Goal: Task Accomplishment & Management: Manage account settings

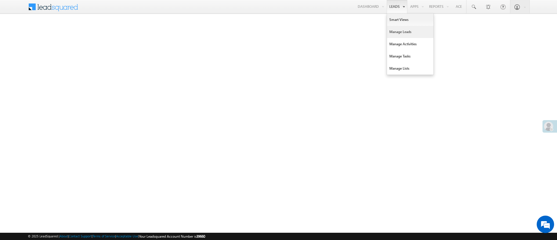
click at [404, 32] on link "Manage Leads" at bounding box center [410, 32] width 46 height 12
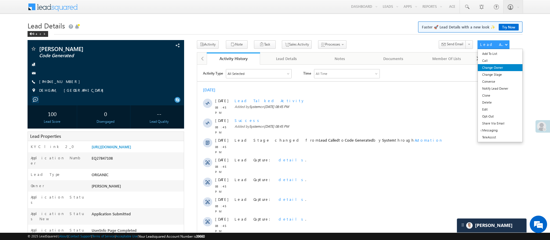
click at [497, 66] on link "Change Owner" at bounding box center [500, 67] width 44 height 7
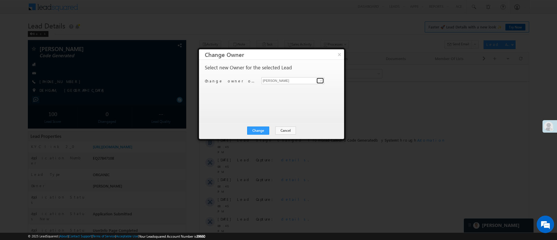
click at [320, 81] on span at bounding box center [320, 80] width 5 height 5
type input ","
click at [306, 87] on link "Monika Jain Monika.Jain@angelbroking.com" at bounding box center [292, 89] width 63 height 11
type input "[PERSON_NAME]"
click at [260, 128] on button "Change" at bounding box center [258, 130] width 22 height 8
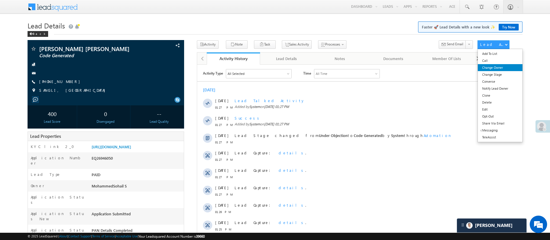
click at [502, 66] on link "Change Owner" at bounding box center [500, 67] width 44 height 7
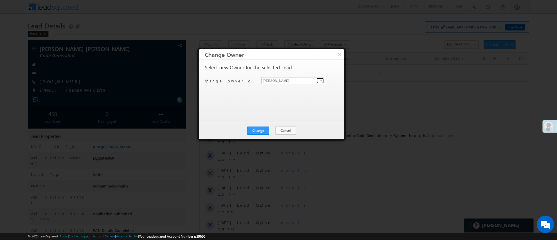
click at [322, 80] on span at bounding box center [320, 80] width 5 height 5
click at [295, 90] on span "Monika.Jain@angelbroking.com" at bounding box center [289, 92] width 52 height 4
type input "Monika Jain"
click at [259, 127] on button "Change" at bounding box center [258, 130] width 22 height 8
click at [274, 128] on button "Close" at bounding box center [272, 130] width 19 height 8
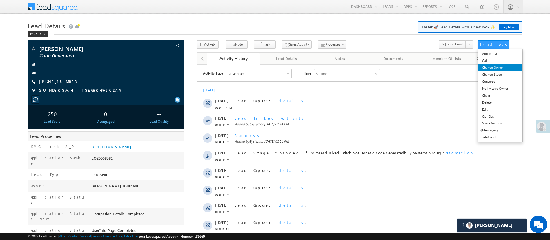
click at [496, 69] on link "Change Owner" at bounding box center [500, 67] width 44 height 7
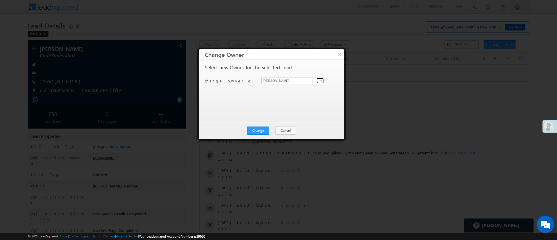
click at [321, 82] on span at bounding box center [320, 80] width 5 height 5
click at [301, 86] on link "[PERSON_NAME] [PERSON_NAME][EMAIL_ADDRESS][DOMAIN_NAME]" at bounding box center [292, 89] width 63 height 11
type input "[PERSON_NAME]"
click at [256, 137] on div "Change Cancel Close" at bounding box center [271, 130] width 145 height 17
click at [257, 135] on div "Change Cancel Close" at bounding box center [271, 130] width 145 height 17
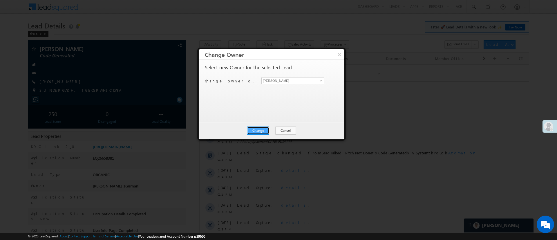
click at [258, 133] on button "Change" at bounding box center [258, 130] width 22 height 8
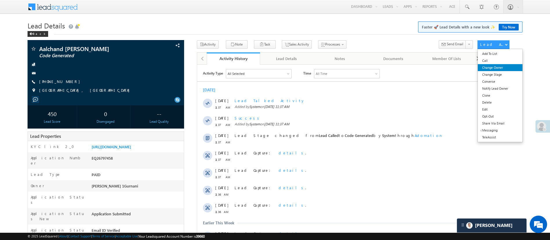
click at [502, 65] on link "Change Owner" at bounding box center [500, 67] width 44 height 7
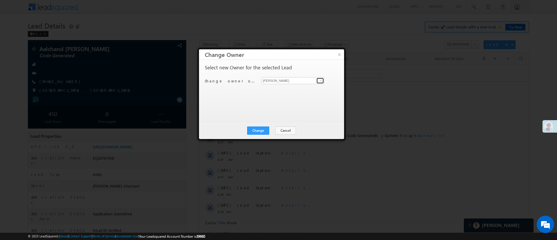
click at [317, 80] on link at bounding box center [319, 81] width 7 height 6
click at [290, 90] on span "[PERSON_NAME][EMAIL_ADDRESS][DOMAIN_NAME]" at bounding box center [289, 92] width 52 height 4
type input "[PERSON_NAME]"
click at [255, 130] on button "Change" at bounding box center [258, 130] width 22 height 8
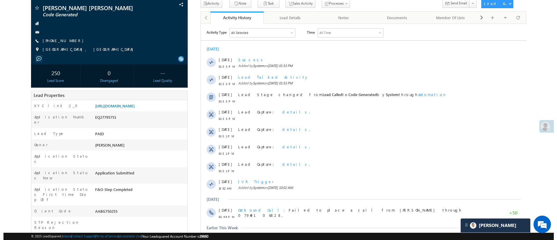
scroll to position [9, 0]
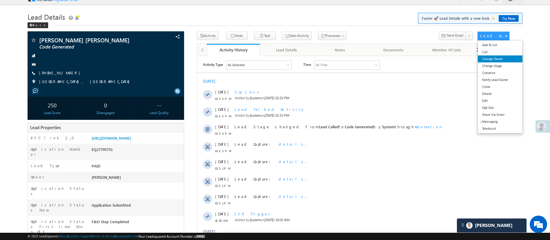
click at [499, 56] on link "Change Owner" at bounding box center [500, 58] width 44 height 7
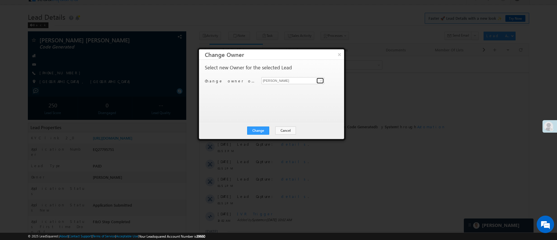
click at [320, 80] on span at bounding box center [320, 80] width 5 height 5
click at [290, 90] on span "[PERSON_NAME][EMAIL_ADDRESS][DOMAIN_NAME]" at bounding box center [289, 92] width 52 height 4
type input "[PERSON_NAME]"
click at [262, 129] on button "Change" at bounding box center [258, 130] width 22 height 8
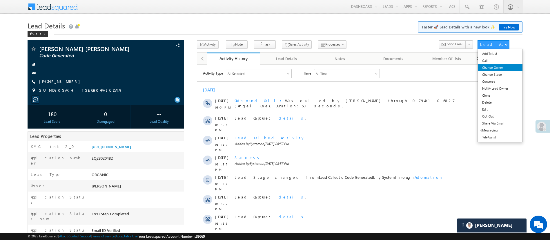
click at [501, 67] on link "Change Owner" at bounding box center [500, 67] width 44 height 7
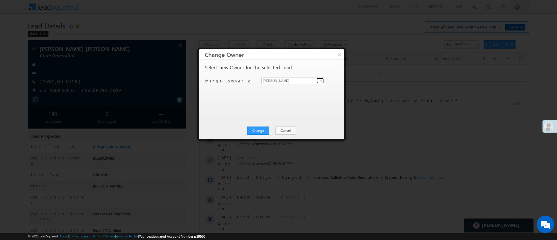
click at [319, 81] on span at bounding box center [320, 80] width 5 height 5
click at [309, 86] on link "[PERSON_NAME] [PERSON_NAME][EMAIL_ADDRESS][DOMAIN_NAME]" at bounding box center [292, 89] width 63 height 11
type input "Lavisha Gautam"
click at [263, 126] on div "Change Cancel Close" at bounding box center [271, 130] width 145 height 17
click at [263, 129] on button "Change" at bounding box center [258, 130] width 22 height 8
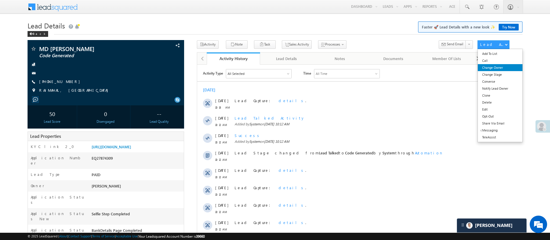
click at [495, 68] on link "Change Owner" at bounding box center [500, 67] width 44 height 7
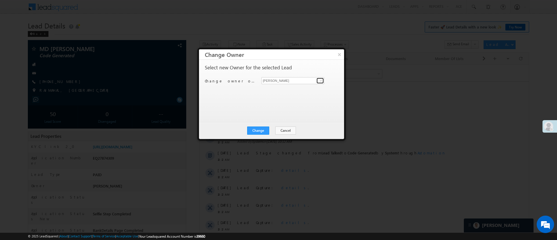
click at [317, 81] on link at bounding box center [319, 81] width 7 height 6
click at [301, 87] on link "[PERSON_NAME] [PERSON_NAME][EMAIL_ADDRESS][DOMAIN_NAME]" at bounding box center [292, 89] width 63 height 11
type input "[PERSON_NAME]"
click at [261, 127] on button "Change" at bounding box center [258, 130] width 22 height 8
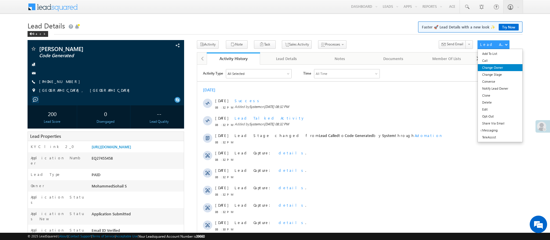
click at [497, 69] on link "Change Owner" at bounding box center [500, 67] width 44 height 7
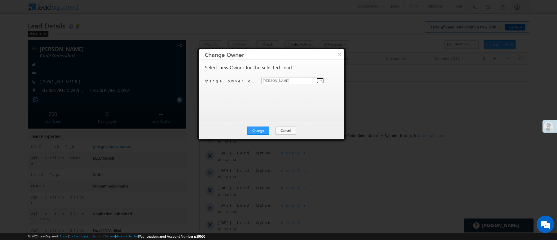
click at [318, 79] on span at bounding box center [320, 80] width 5 height 5
click at [299, 89] on link "Lavisha Gautam Lavisha.Gautam@angelbroking.com" at bounding box center [292, 89] width 63 height 11
type input "Lavisha Gautam"
click at [267, 130] on button "Change" at bounding box center [258, 130] width 22 height 8
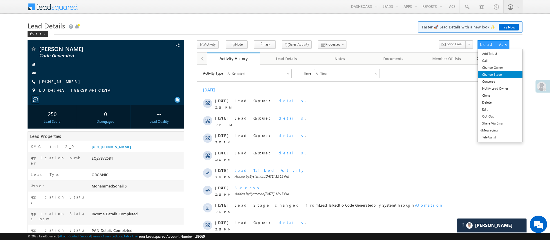
click at [502, 72] on link "Change Stage" at bounding box center [500, 74] width 44 height 7
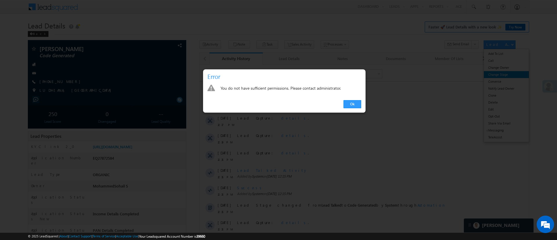
click at [502, 72] on div at bounding box center [278, 120] width 557 height 240
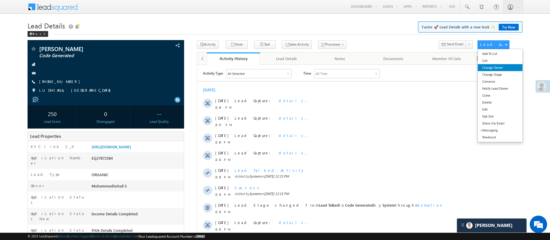
click at [500, 66] on link "Change Owner" at bounding box center [500, 67] width 44 height 7
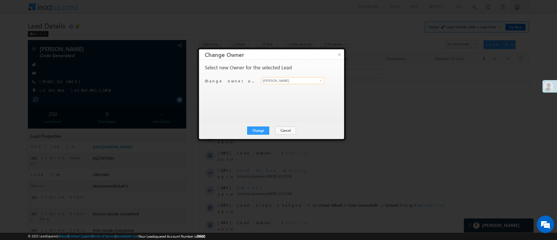
click at [316, 79] on input "[PERSON_NAME]" at bounding box center [292, 80] width 63 height 7
click at [296, 87] on link "Lavisha Gautam Lavisha.Gautam@angelbroking.com" at bounding box center [292, 89] width 63 height 11
type input "[PERSON_NAME]"
click at [263, 130] on button "Change" at bounding box center [258, 130] width 22 height 8
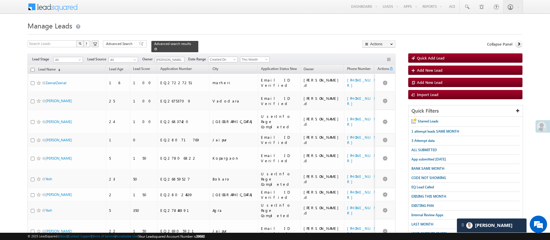
click at [157, 48] on span at bounding box center [155, 49] width 3 height 3
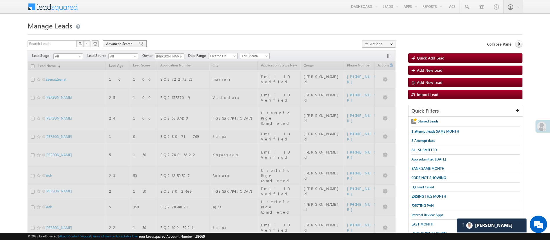
click at [121, 45] on span "Advanced Search" at bounding box center [120, 43] width 28 height 5
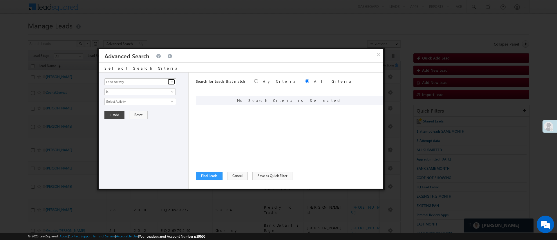
click at [172, 81] on span at bounding box center [172, 81] width 5 height 5
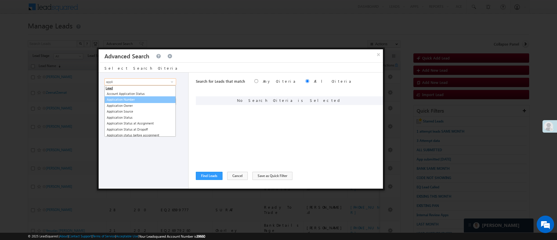
click at [141, 99] on link "Application Number" at bounding box center [139, 99] width 71 height 7
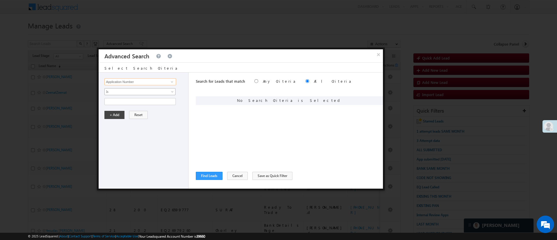
type input "Application Number"
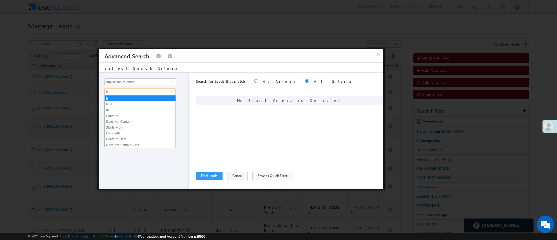
click at [145, 88] on link "Is" at bounding box center [139, 91] width 71 height 7
click at [136, 109] on link "In" at bounding box center [140, 109] width 71 height 5
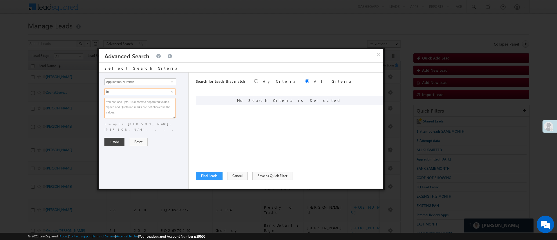
click at [137, 109] on textarea at bounding box center [139, 108] width 71 height 20
paste textarea "EQ28085321 EQ28089414 EQ28075034 EQ28077294 EQ28047993 EQ28068536 EQ28091907 EQ…"
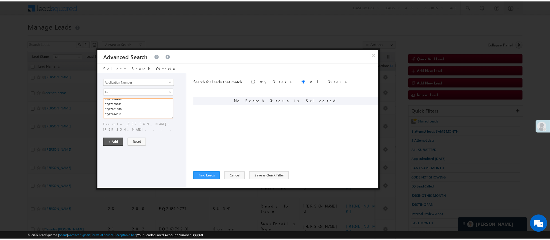
scroll to position [327, 0]
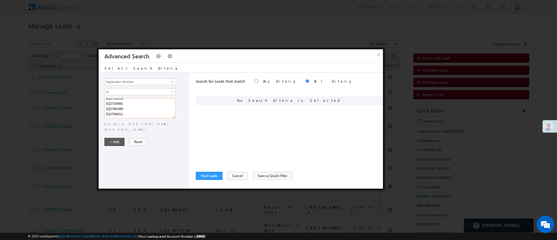
type textarea "EQ28085321 EQ28089414 EQ28075034 EQ28077294 EQ28047993 EQ28068536 EQ28091907 EQ…"
click at [115, 138] on button "+ Add" at bounding box center [114, 142] width 20 height 8
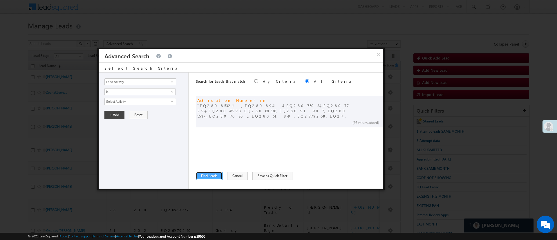
click at [213, 175] on button "Find Leads" at bounding box center [209, 176] width 27 height 8
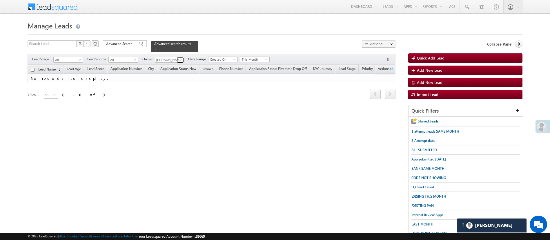
click at [181, 58] on span at bounding box center [181, 60] width 5 height 5
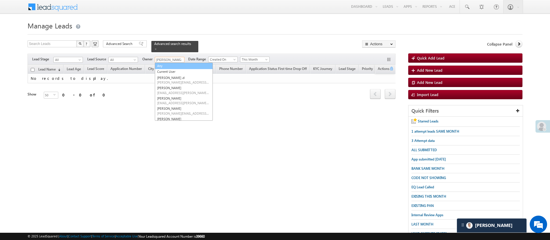
click at [176, 63] on link "Any" at bounding box center [184, 66] width 58 height 7
type input "Any"
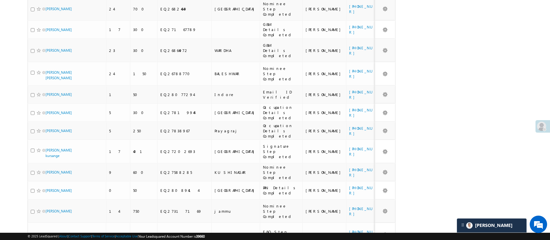
scroll to position [746, 0]
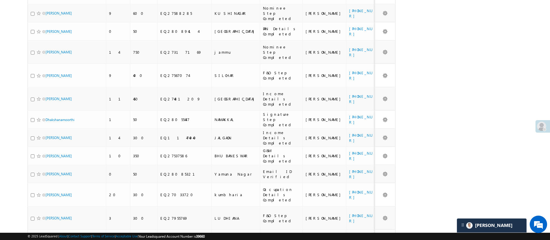
click at [48, 220] on li "100" at bounding box center [47, 223] width 14 height 6
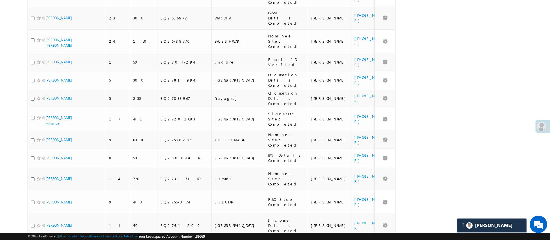
scroll to position [0, 0]
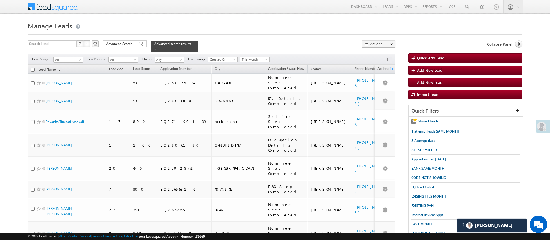
click at [31, 68] on input "checkbox" at bounding box center [33, 70] width 4 height 4
checkbox input "true"
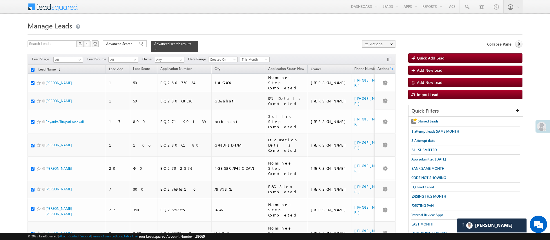
checkbox input "true"
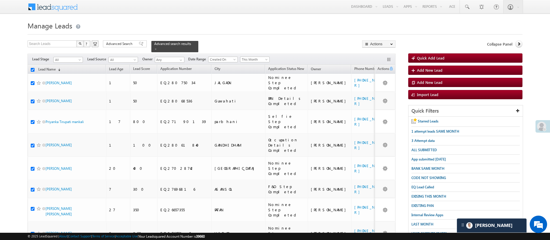
checkbox input "true"
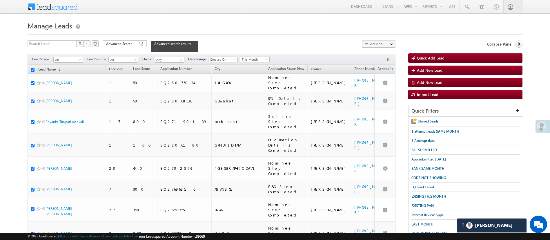
checkbox input "true"
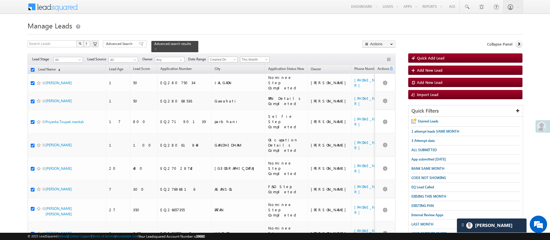
checkbox input "true"
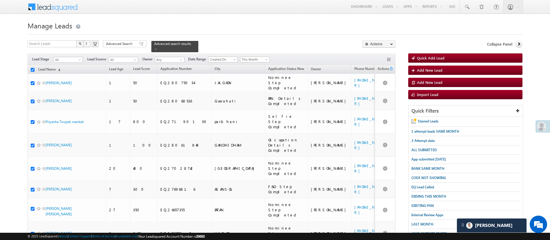
checkbox input "true"
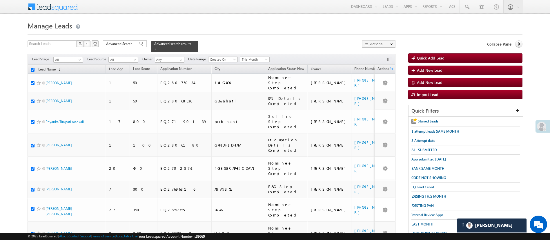
checkbox input "true"
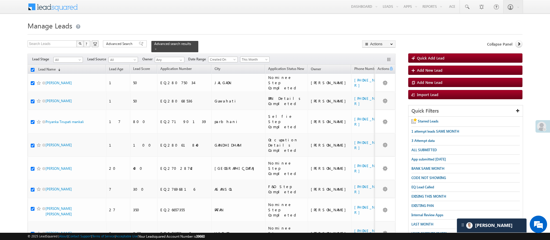
checkbox input "true"
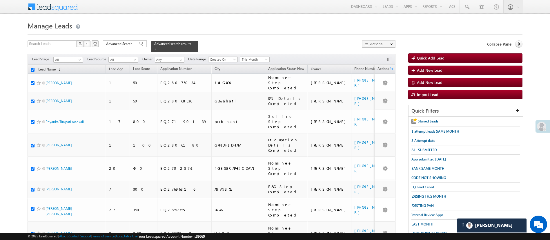
checkbox input "true"
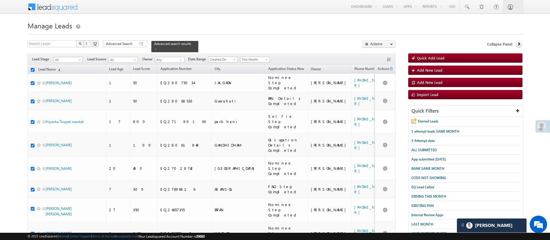
checkbox input "true"
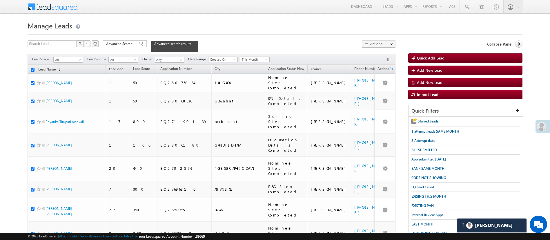
checkbox input "true"
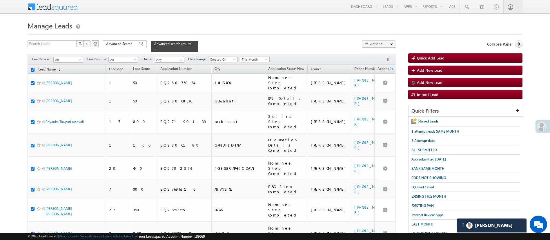
checkbox input "true"
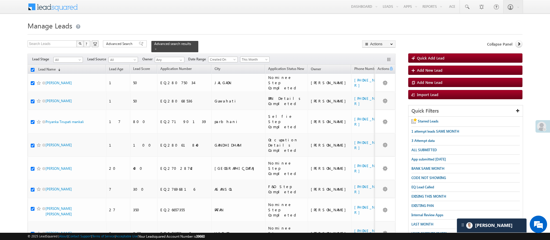
checkbox input "true"
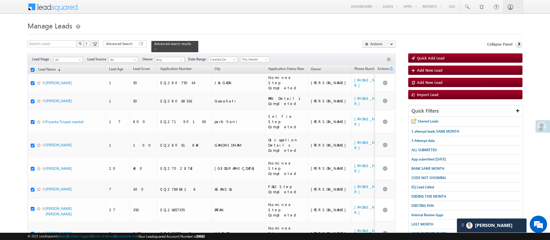
checkbox input "true"
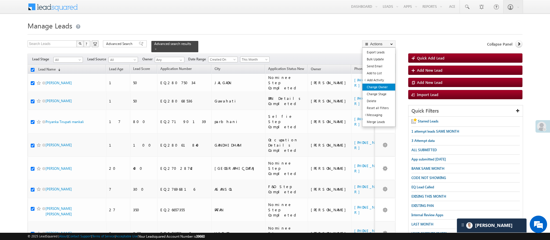
click at [383, 84] on link "Change Owner" at bounding box center [378, 86] width 33 height 7
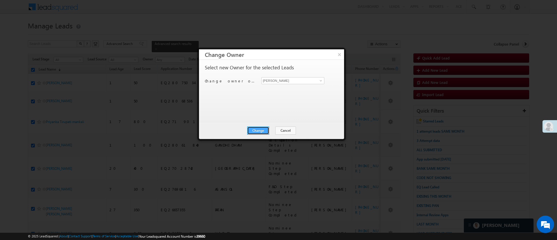
click at [261, 128] on button "Change" at bounding box center [258, 130] width 22 height 8
click at [268, 131] on button "Close" at bounding box center [272, 130] width 19 height 8
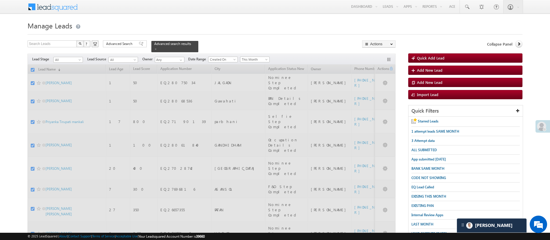
checkbox input "false"
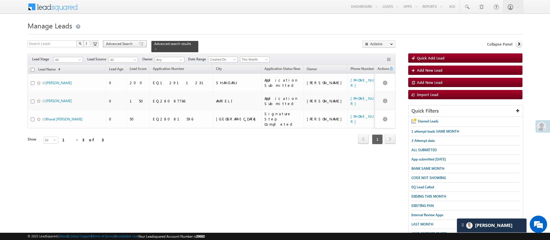
click at [121, 42] on span "Advanced Search" at bounding box center [120, 43] width 28 height 5
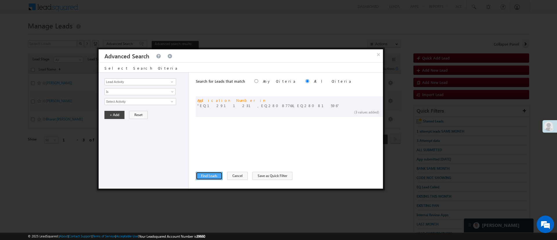
click at [210, 176] on button "Find Leads" at bounding box center [209, 176] width 27 height 8
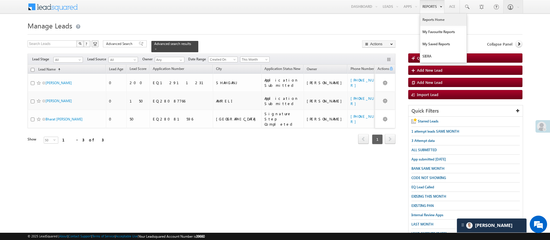
click at [432, 24] on link "Reports Home" at bounding box center [443, 20] width 46 height 12
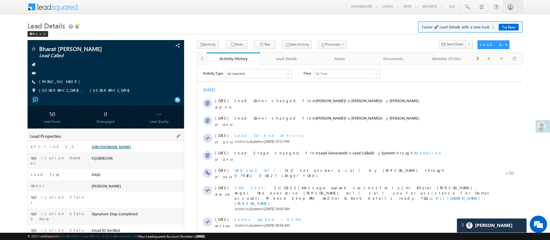
click at [131, 145] on link "[URL][DOMAIN_NAME]" at bounding box center [111, 146] width 39 height 5
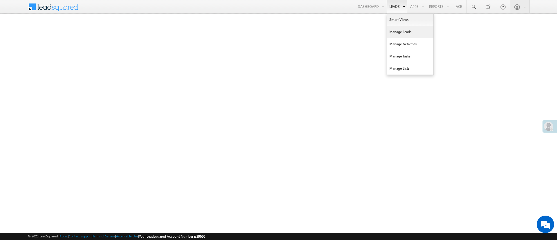
click at [402, 26] on link "Manage Leads" at bounding box center [410, 32] width 46 height 12
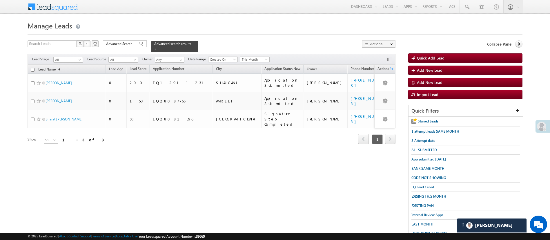
scroll to position [60, 0]
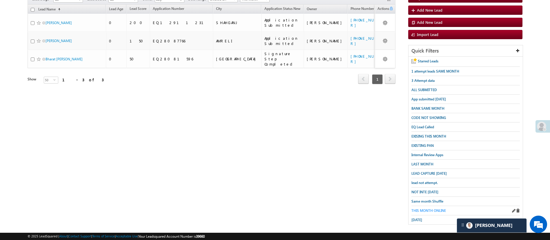
click at [430, 208] on span "THIS MONTH ONLINE" at bounding box center [428, 210] width 34 height 4
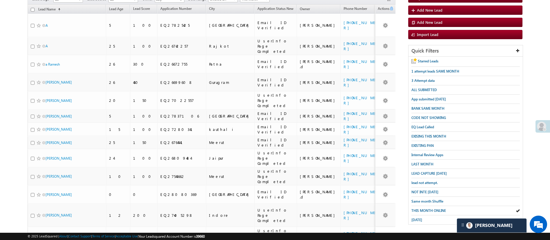
scroll to position [0, 0]
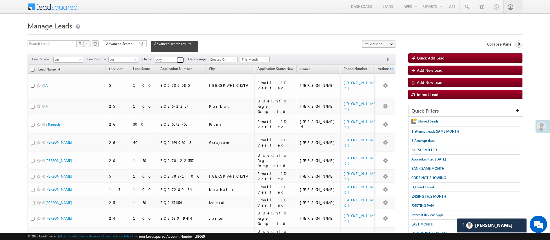
click at [181, 58] on span at bounding box center [181, 60] width 5 height 5
click at [180, 63] on link "Hemant Nandwana Hemant.Nandwana@angelbroking.com" at bounding box center [184, 68] width 58 height 11
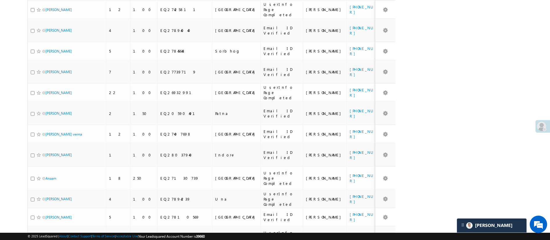
type input "Hemant Nandwana"
click at [49, 210] on li "25" at bounding box center [47, 211] width 14 height 6
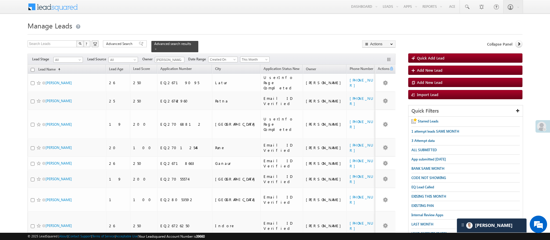
click at [32, 68] on input "checkbox" at bounding box center [33, 70] width 4 height 4
checkbox input "true"
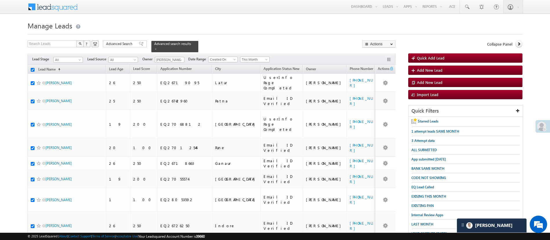
checkbox input "true"
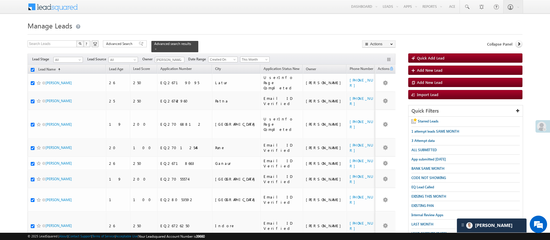
checkbox input "true"
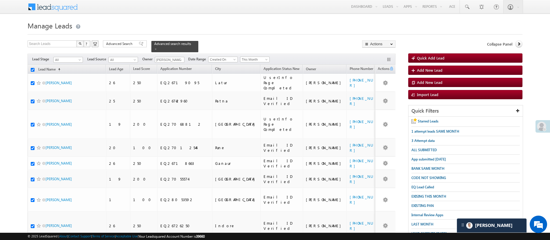
checkbox input "true"
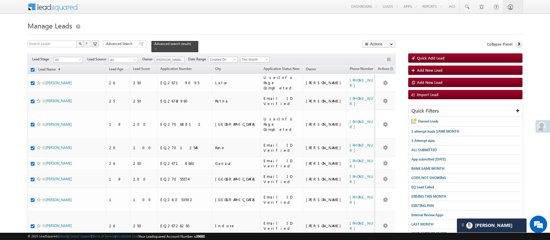
checkbox input "true"
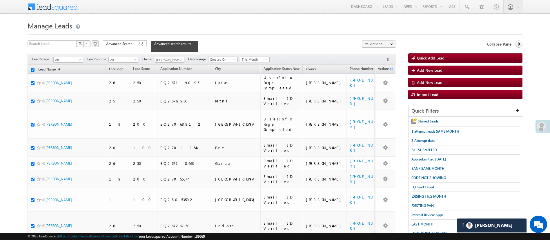
checkbox input "true"
click at [385, 84] on link "Change Owner" at bounding box center [378, 86] width 33 height 7
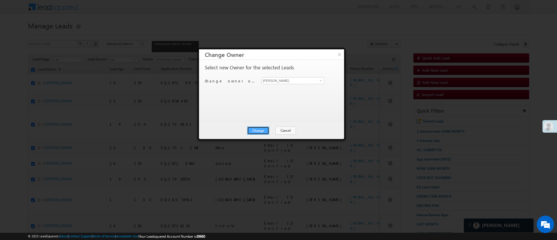
click at [265, 131] on button "Change" at bounding box center [258, 130] width 22 height 8
click at [268, 128] on button "Close" at bounding box center [272, 130] width 19 height 8
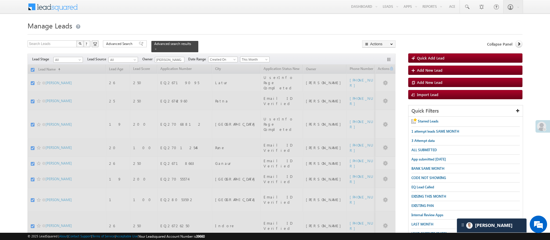
checkbox input "false"
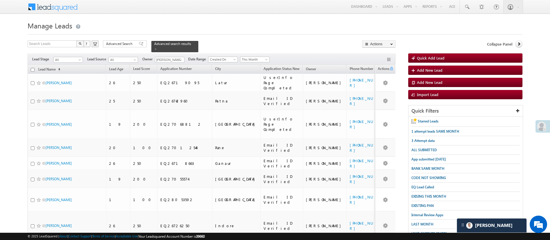
scroll to position [269, 0]
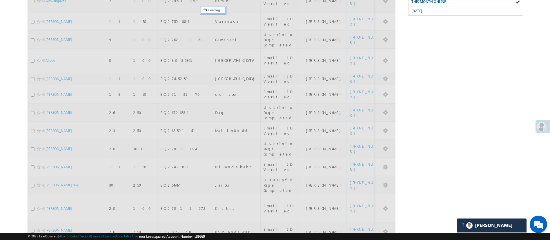
scroll to position [59, 0]
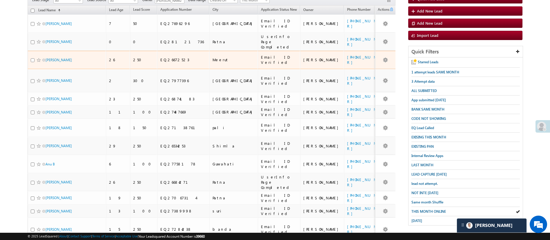
click at [32, 58] on input "checkbox" at bounding box center [33, 60] width 4 height 4
checkbox input "true"
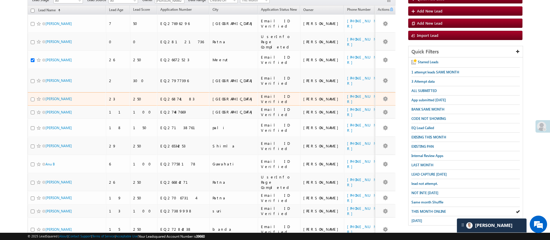
click at [31, 97] on input "checkbox" at bounding box center [33, 99] width 4 height 4
checkbox input "true"
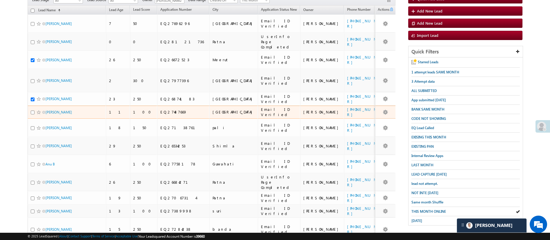
click at [30, 106] on td "Ansh Gupta" at bounding box center [67, 112] width 78 height 13
click at [32, 110] on input "checkbox" at bounding box center [33, 112] width 4 height 4
checkbox input "true"
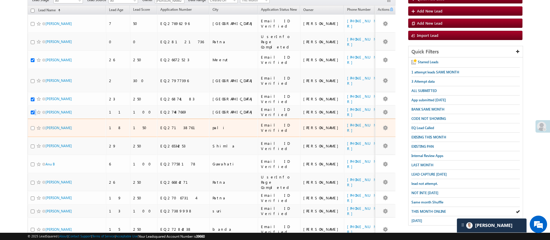
click at [32, 126] on input "checkbox" at bounding box center [33, 128] width 4 height 4
checkbox input "true"
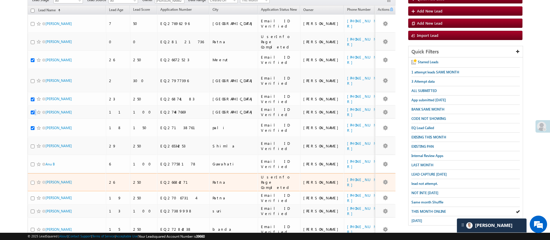
click at [32, 181] on input "checkbox" at bounding box center [33, 183] width 4 height 4
checkbox input "true"
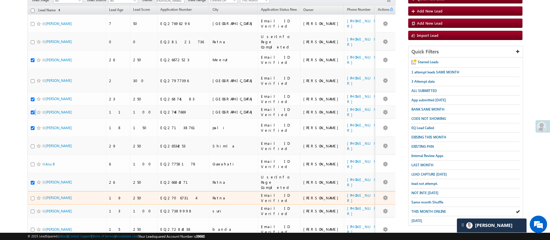
click at [32, 196] on input "checkbox" at bounding box center [33, 198] width 4 height 4
checkbox input "true"
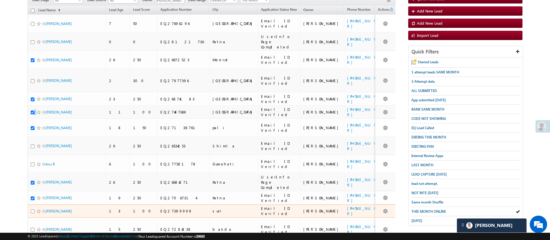
click at [32, 209] on input "checkbox" at bounding box center [33, 211] width 4 height 4
checkbox input "true"
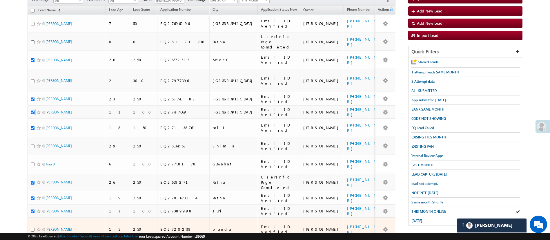
click at [32, 228] on input "checkbox" at bounding box center [33, 230] width 4 height 4
checkbox input "true"
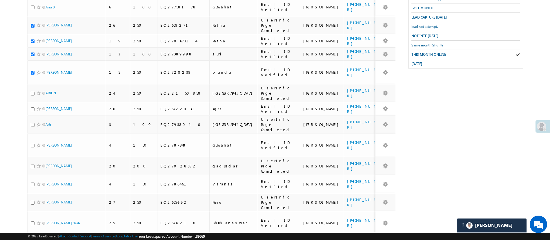
scroll to position [219, 0]
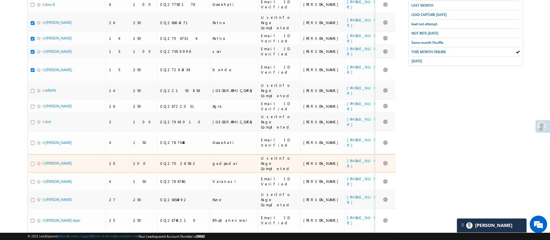
click at [32, 162] on input "checkbox" at bounding box center [33, 164] width 4 height 4
checkbox input "true"
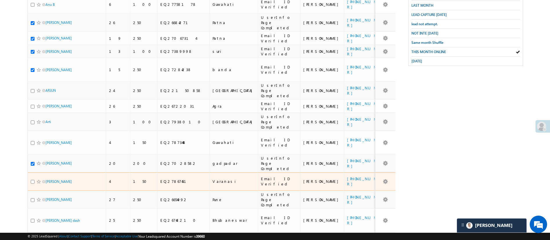
click at [32, 180] on input "checkbox" at bounding box center [33, 182] width 4 height 4
checkbox input "true"
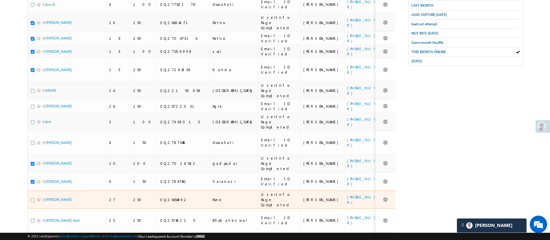
click at [32, 197] on div at bounding box center [40, 200] width 18 height 6
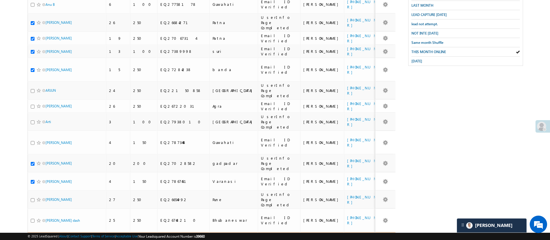
click at [32, 239] on input "checkbox" at bounding box center [33, 244] width 4 height 4
checkbox input "true"
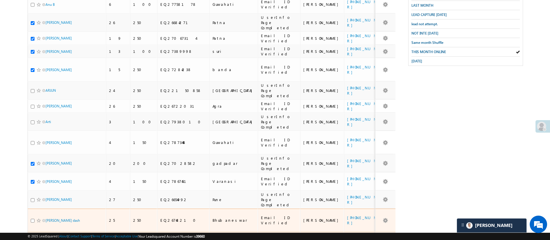
click at [35, 217] on div at bounding box center [40, 220] width 18 height 6
click at [32, 219] on input "checkbox" at bounding box center [33, 221] width 4 height 4
checkbox input "true"
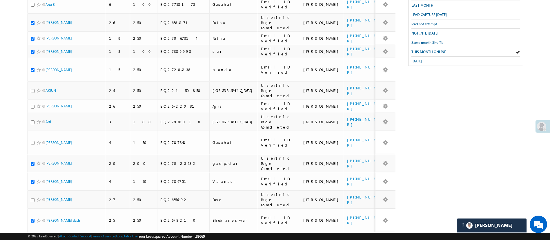
click at [544, 40] on body "Menu Manish Panchal Manis h.1Pa nchal @ange lbrok ing.c om" at bounding box center [275, 61] width 550 height 560
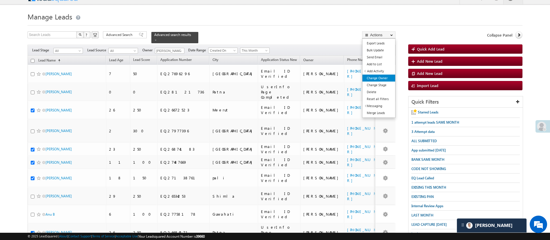
click at [383, 77] on link "Change Owner" at bounding box center [378, 77] width 33 height 7
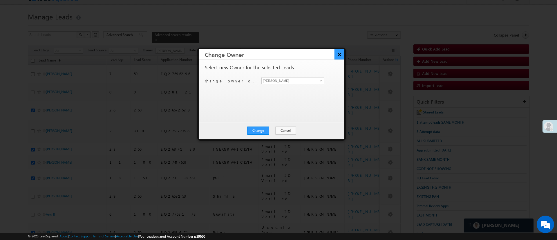
click at [340, 53] on button "×" at bounding box center [339, 54] width 10 height 10
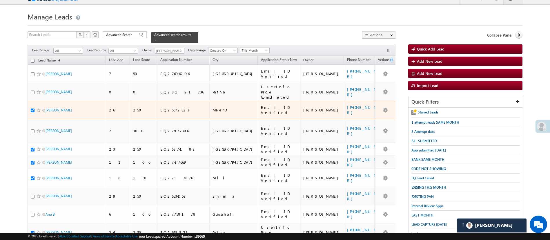
click at [32, 108] on input "checkbox" at bounding box center [33, 110] width 4 height 4
checkbox input "false"
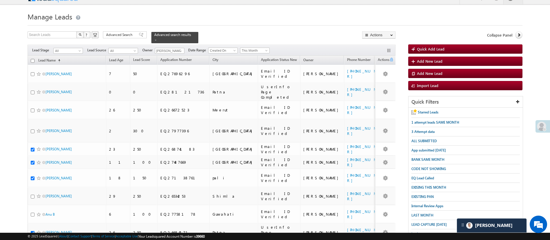
checkbox input "false"
click at [376, 76] on link "Change Owner" at bounding box center [378, 77] width 33 height 7
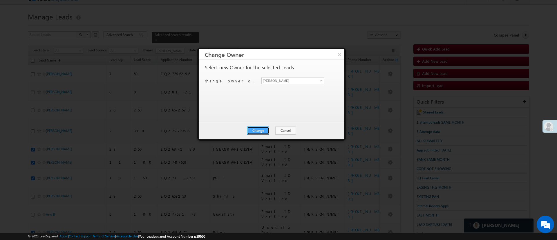
click at [263, 130] on button "Change" at bounding box center [258, 130] width 22 height 8
click at [270, 130] on button "Close" at bounding box center [272, 130] width 19 height 8
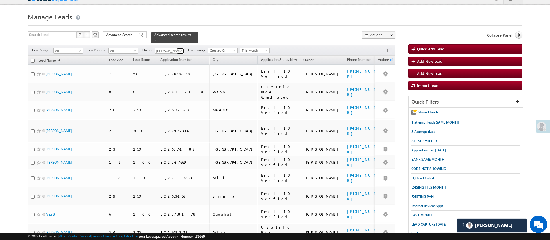
click at [177, 48] on link at bounding box center [180, 51] width 7 height 6
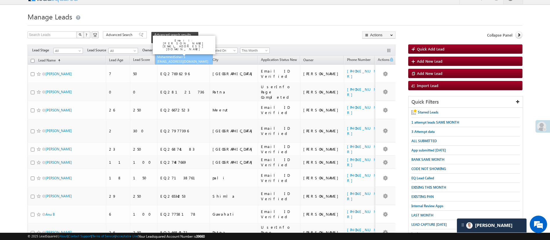
click at [180, 54] on link "MohammedSohail S MohammedSohail.S@angelbroking.com" at bounding box center [184, 59] width 58 height 11
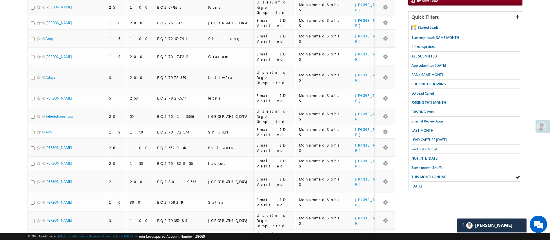
scroll to position [95, 0]
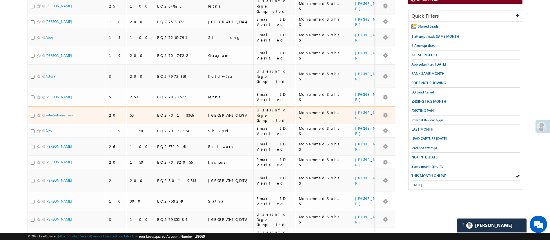
type input "MohammedSohail S"
click at [33, 114] on input "checkbox" at bounding box center [33, 116] width 4 height 4
checkbox input "true"
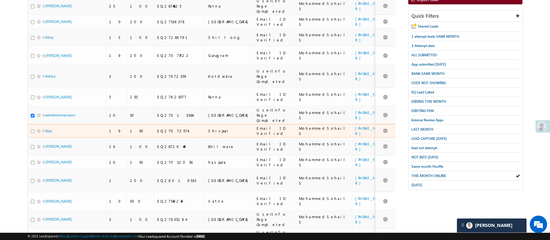
click at [34, 129] on input "checkbox" at bounding box center [33, 131] width 4 height 4
checkbox input "true"
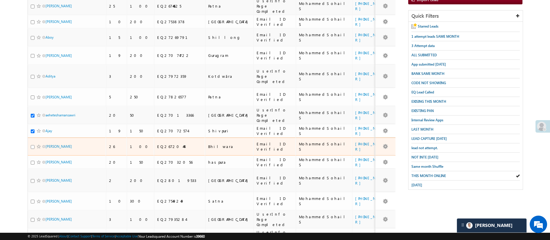
click at [33, 145] on input "checkbox" at bounding box center [33, 147] width 4 height 4
checkbox input "true"
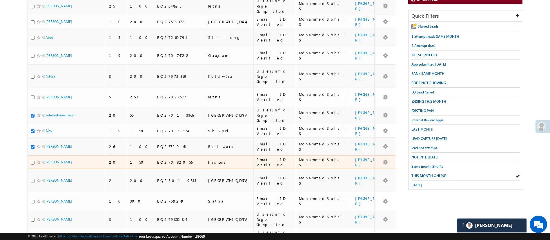
click at [33, 159] on div at bounding box center [40, 162] width 18 height 6
click at [34, 161] on input "checkbox" at bounding box center [33, 163] width 4 height 4
checkbox input "true"
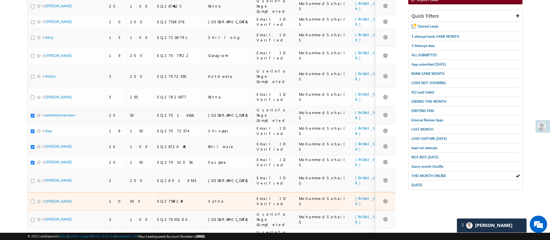
click at [33, 199] on input "checkbox" at bounding box center [33, 201] width 4 height 4
checkbox input "true"
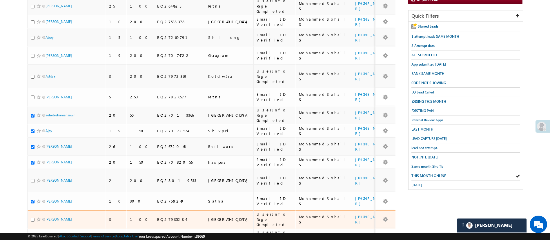
click at [33, 218] on input "checkbox" at bounding box center [33, 220] width 4 height 4
checkbox input "true"
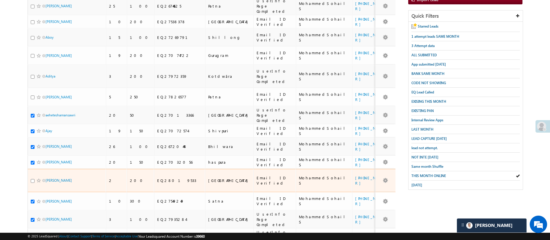
click at [33, 177] on div at bounding box center [40, 180] width 18 height 6
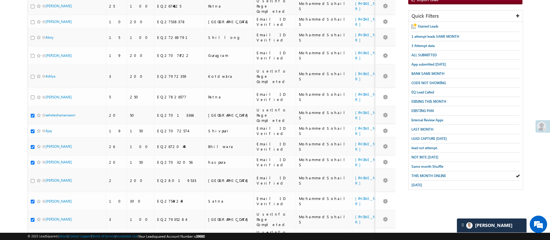
scroll to position [0, 0]
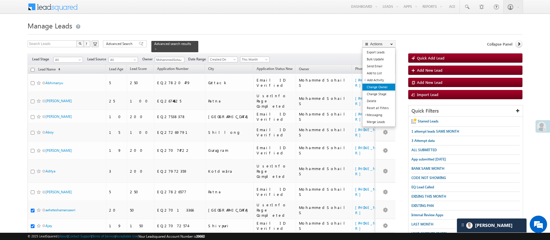
click at [382, 87] on link "Change Owner" at bounding box center [378, 86] width 33 height 7
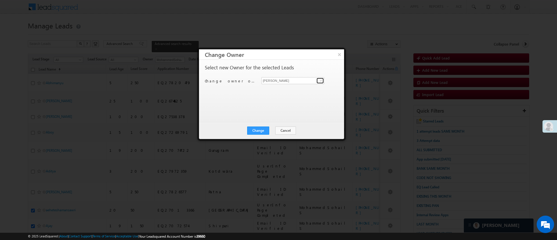
click at [321, 80] on span at bounding box center [320, 80] width 5 height 5
type input "m"
click at [288, 109] on link "Manish Panchal Manish.1Panchal@angelbroking.com" at bounding box center [292, 110] width 63 height 11
type input "[PERSON_NAME]"
click at [263, 128] on button "Change" at bounding box center [258, 130] width 22 height 8
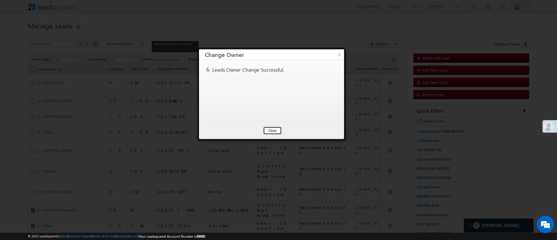
click at [271, 130] on button "Close" at bounding box center [272, 130] width 19 height 8
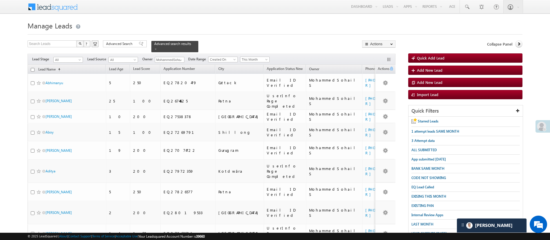
scroll to position [99, 0]
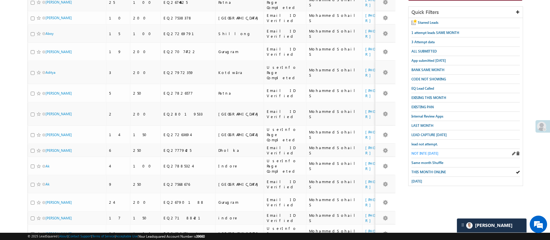
click at [428, 151] on span "NOT INTE TODAY" at bounding box center [424, 153] width 27 height 4
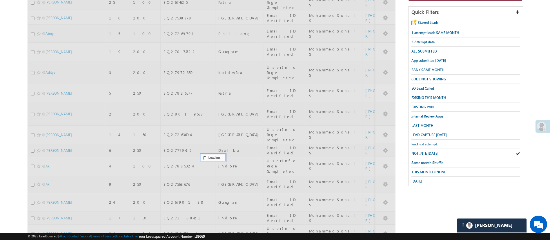
scroll to position [0, 0]
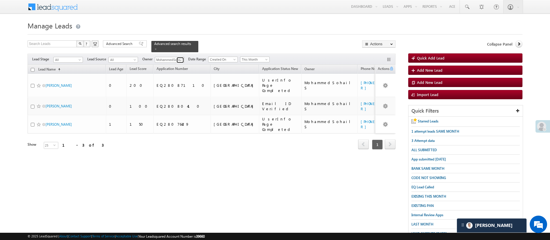
click at [179, 58] on span at bounding box center [181, 60] width 5 height 5
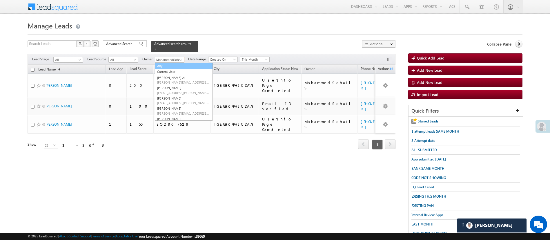
drag, startPoint x: 175, startPoint y: 66, endPoint x: 176, endPoint y: 60, distance: 5.9
click at [176, 63] on ul "Any Current User Aakansha .d Aakansha.D@angelbroking.com Anuj Rajak Anuj.Rajak@…" at bounding box center [184, 92] width 58 height 58
click at [176, 63] on link "Any" at bounding box center [184, 66] width 58 height 7
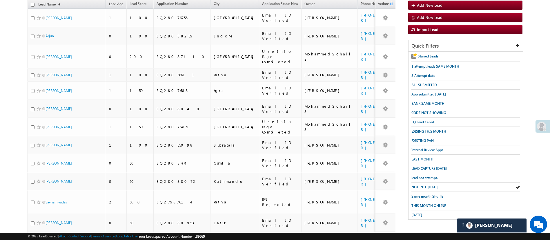
scroll to position [42, 0]
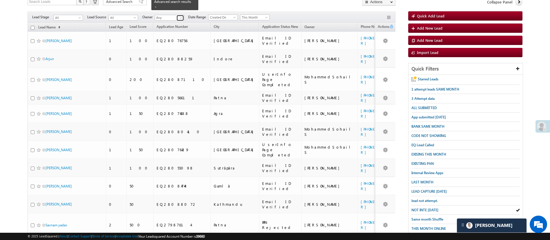
click at [180, 16] on span at bounding box center [181, 18] width 5 height 5
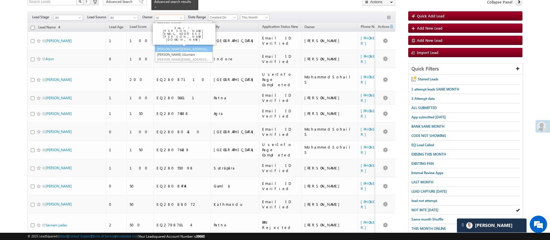
click at [185, 41] on link "NIRAj SURYAWANSHI NIRAJ.SURYAWANSHI@angelbroking.com" at bounding box center [184, 46] width 58 height 11
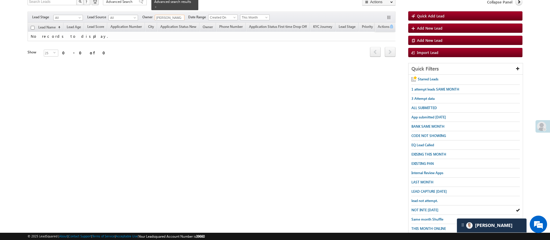
scroll to position [60, 0]
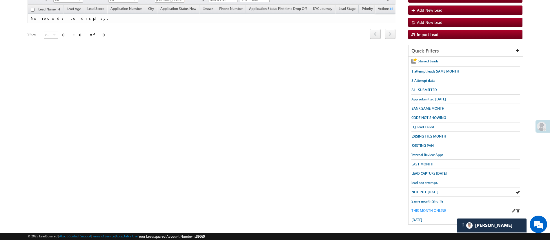
type input "NIRAj SURYAWANSHI"
click at [425, 208] on span "THIS MONTH ONLINE" at bounding box center [428, 210] width 34 height 4
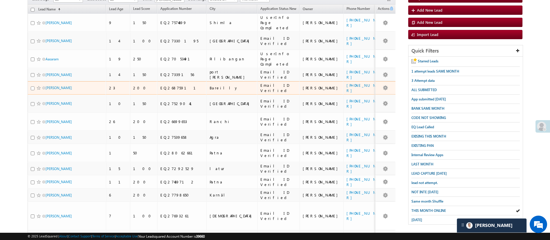
click at [32, 86] on input "checkbox" at bounding box center [33, 88] width 4 height 4
checkbox input "true"
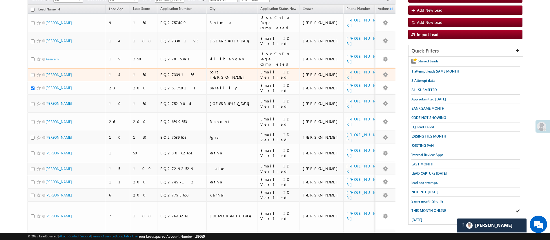
click at [31, 72] on div at bounding box center [40, 75] width 18 height 6
click at [32, 73] on input "checkbox" at bounding box center [33, 75] width 4 height 4
checkbox input "true"
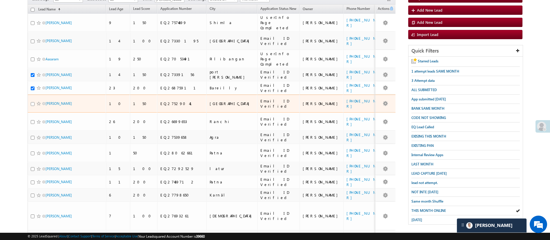
click at [32, 102] on input "checkbox" at bounding box center [33, 104] width 4 height 4
checkbox input "true"
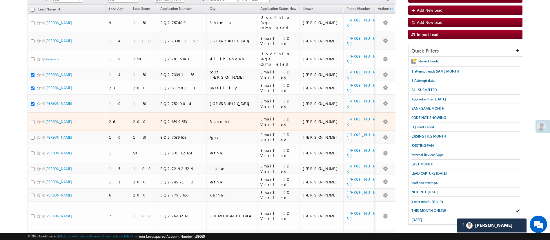
click at [32, 120] on input "checkbox" at bounding box center [33, 122] width 4 height 4
checkbox input "true"
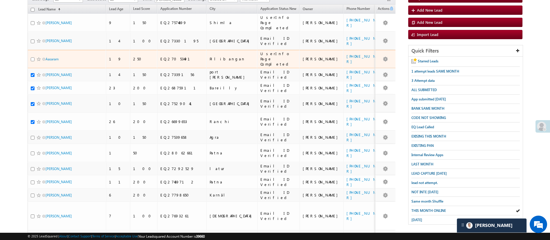
click at [33, 57] on input "checkbox" at bounding box center [33, 59] width 4 height 4
checkbox input "true"
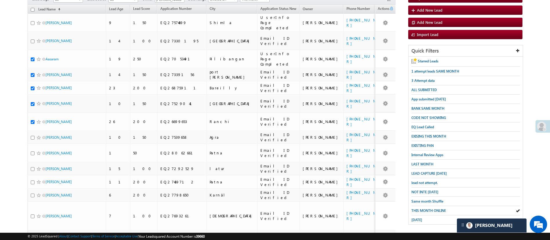
scroll to position [0, 0]
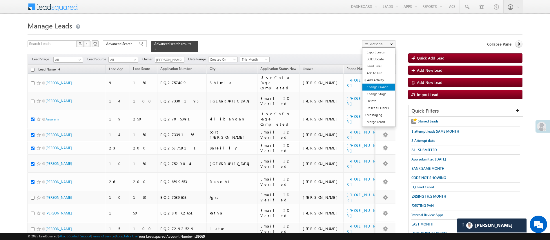
click at [381, 88] on link "Change Owner" at bounding box center [378, 86] width 33 height 7
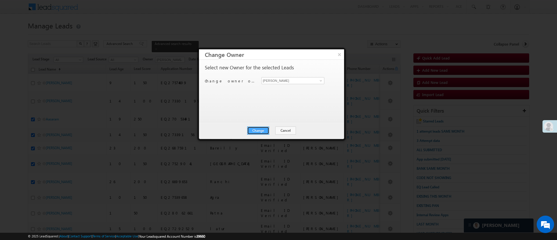
click at [262, 130] on button "Change" at bounding box center [258, 130] width 22 height 8
click at [275, 128] on button "Close" at bounding box center [272, 130] width 19 height 8
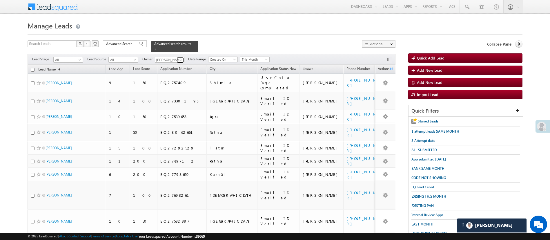
click at [182, 58] on span at bounding box center [181, 60] width 5 height 5
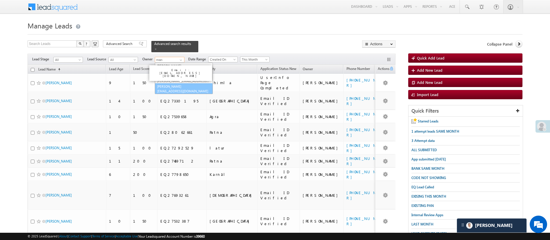
click at [184, 83] on link "Manish Panchal Manish.1Panchal@angelbroking.com" at bounding box center [184, 88] width 58 height 11
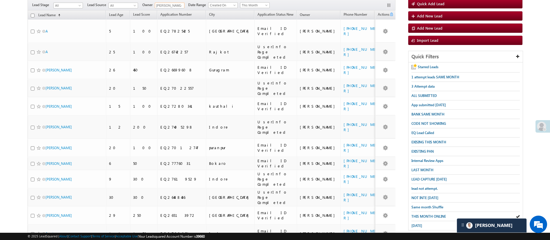
scroll to position [63, 0]
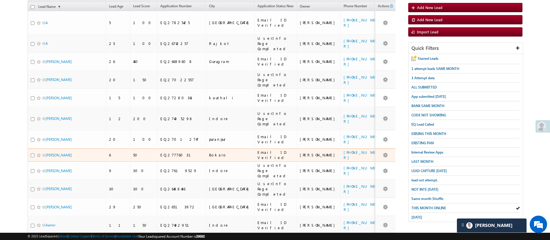
type input "[PERSON_NAME]"
click at [32, 153] on input "checkbox" at bounding box center [33, 155] width 4 height 4
checkbox input "true"
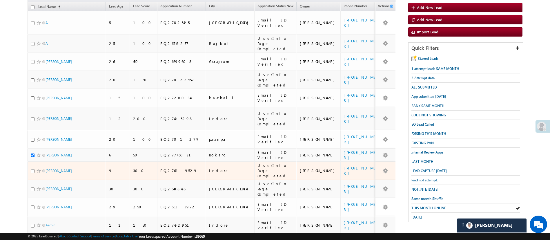
click at [32, 168] on div at bounding box center [40, 171] width 18 height 6
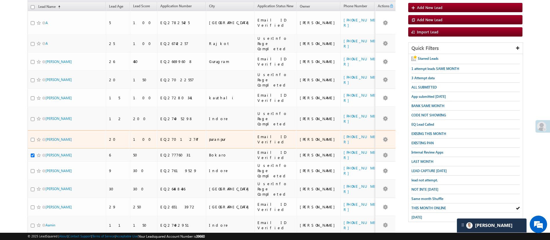
click at [36, 137] on link at bounding box center [38, 139] width 5 height 5
click at [32, 138] on input "checkbox" at bounding box center [33, 140] width 4 height 4
checkbox input "true"
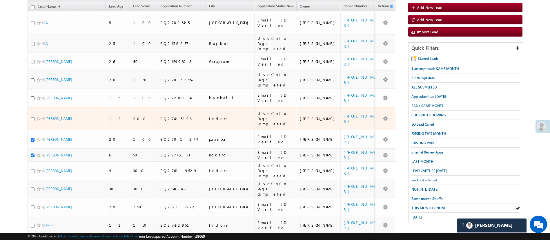
click at [33, 116] on div "Aafaq Baig" at bounding box center [67, 120] width 72 height 8
click at [33, 117] on input "checkbox" at bounding box center [33, 119] width 4 height 4
checkbox input "true"
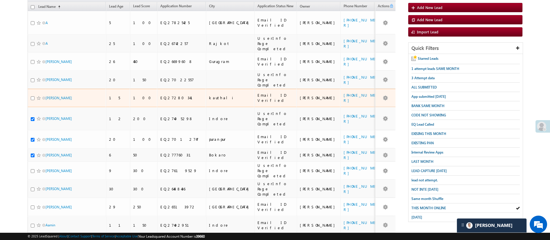
click at [32, 95] on div at bounding box center [40, 98] width 18 height 6
click at [33, 96] on input "checkbox" at bounding box center [33, 98] width 4 height 4
checkbox input "true"
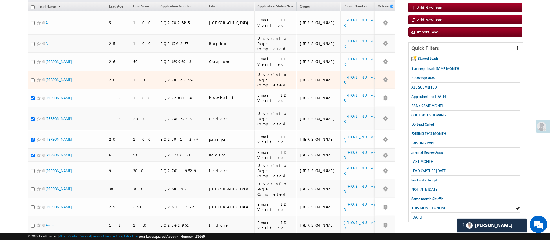
click at [32, 78] on input "checkbox" at bounding box center [33, 80] width 4 height 4
checkbox input "true"
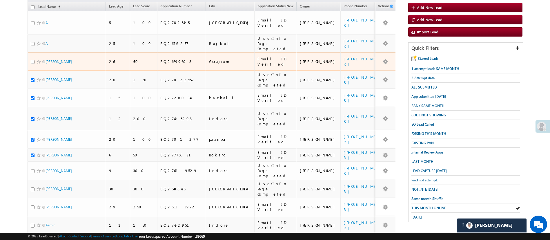
click at [32, 60] on input "checkbox" at bounding box center [33, 62] width 4 height 4
checkbox input "true"
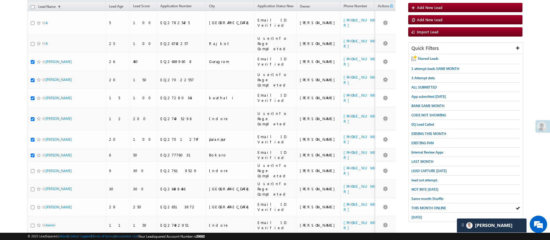
scroll to position [0, 0]
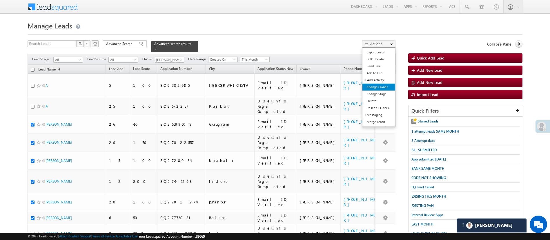
click at [389, 87] on link "Change Owner" at bounding box center [378, 86] width 33 height 7
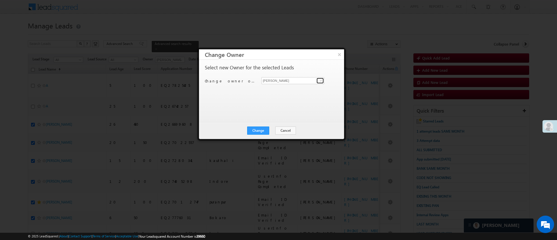
click at [320, 80] on span at bounding box center [320, 80] width 5 height 5
click at [283, 90] on span "Lavisha.Gautam@angelbroking.com" at bounding box center [289, 92] width 52 height 4
type input "Lavisha Gautam"
click at [266, 127] on button "Change" at bounding box center [258, 130] width 22 height 8
click at [268, 125] on div "Change Cancel Close" at bounding box center [271, 130] width 145 height 17
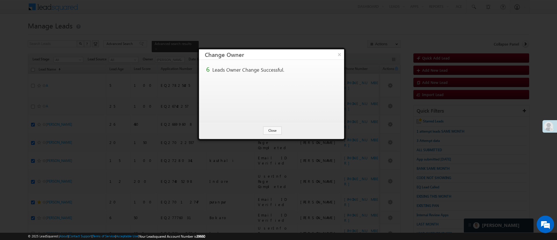
click at [269, 126] on div "Change Cancel Close" at bounding box center [271, 130] width 145 height 17
click at [272, 129] on button "Close" at bounding box center [272, 130] width 19 height 8
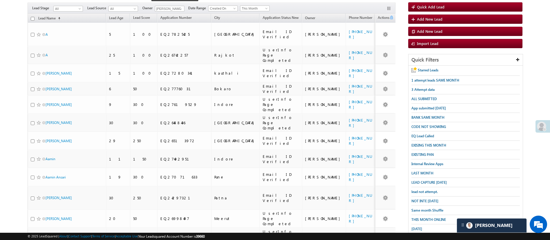
scroll to position [57, 0]
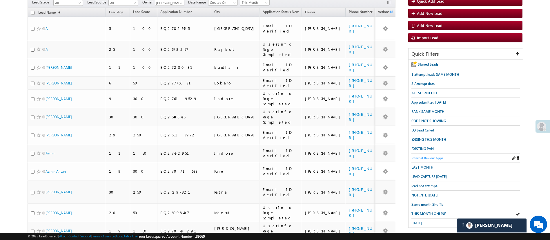
click at [438, 156] on span "Internal Review Apps" at bounding box center [427, 158] width 32 height 4
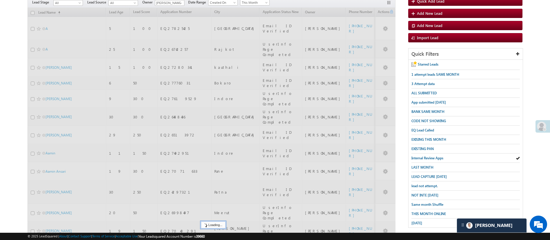
scroll to position [0, 0]
